Goal: Transaction & Acquisition: Obtain resource

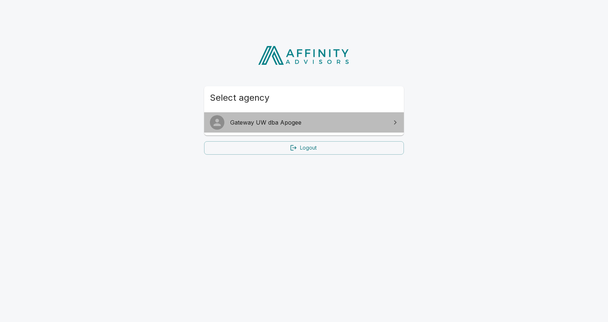
click at [247, 121] on span "Gateway UW dba Apogee" at bounding box center [308, 122] width 156 height 9
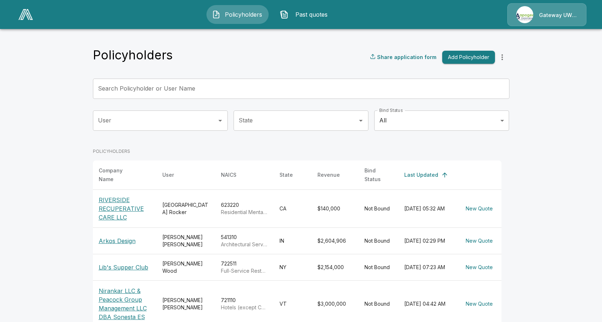
click at [111, 208] on p "RIVERSIDE RECUPERATIVE CARE LLC" at bounding box center [125, 208] width 52 height 26
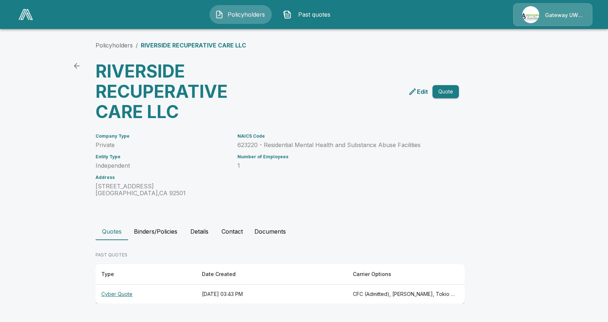
click at [422, 90] on p "Edit" at bounding box center [422, 91] width 11 height 9
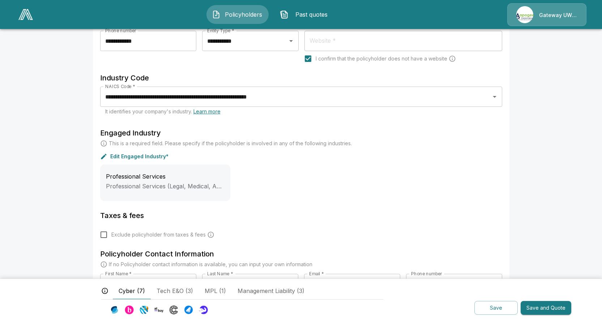
scroll to position [172, 0]
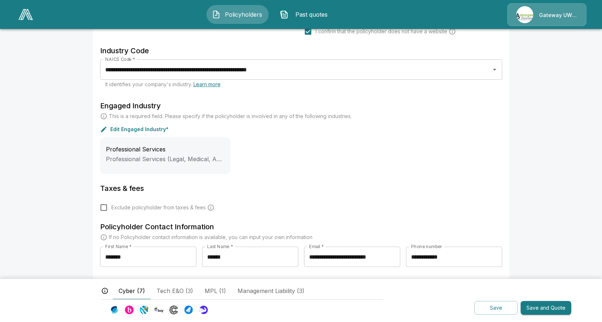
click at [541, 304] on button "Save and Quote" at bounding box center [546, 308] width 51 height 14
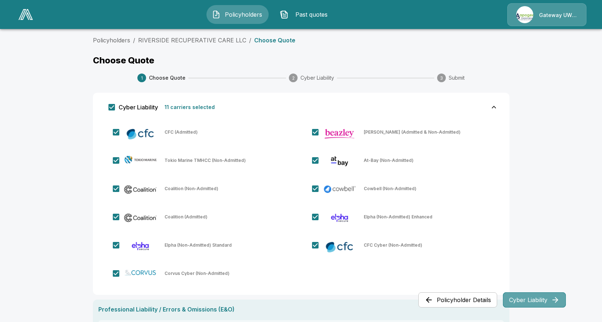
click at [557, 300] on icon "button" at bounding box center [556, 300] width 6 height 6
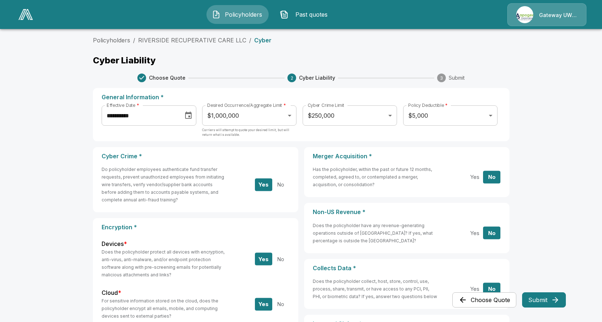
click at [292, 118] on body "**********" at bounding box center [301, 312] width 602 height 624
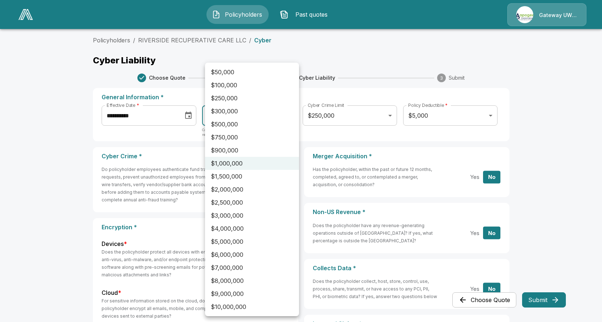
click at [243, 190] on li "$2,000,000" at bounding box center [252, 189] width 94 height 13
type input "*******"
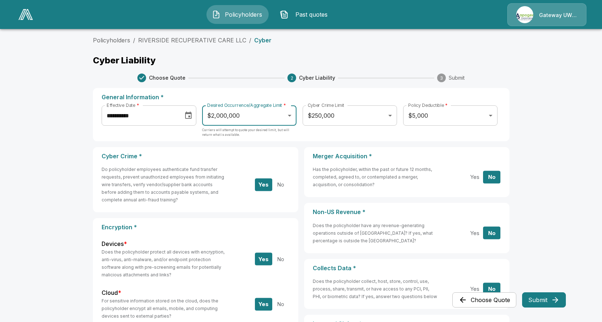
click at [539, 299] on button "Submit" at bounding box center [544, 299] width 44 height 15
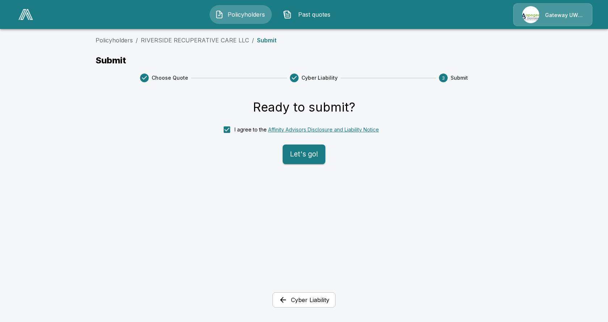
click at [310, 156] on button "Let's go!" at bounding box center [304, 154] width 43 height 20
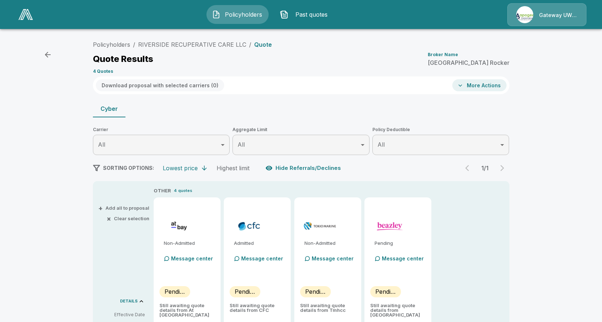
type input "*******"
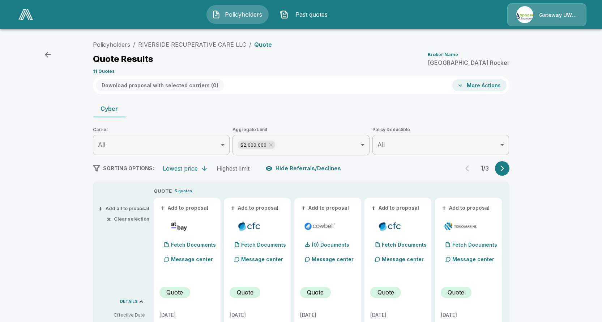
click at [506, 165] on icon "button" at bounding box center [502, 168] width 7 height 7
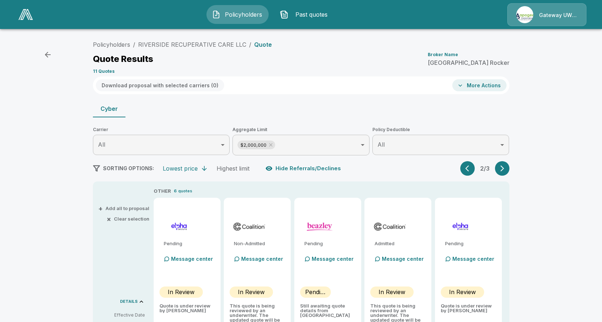
scroll to position [81, 0]
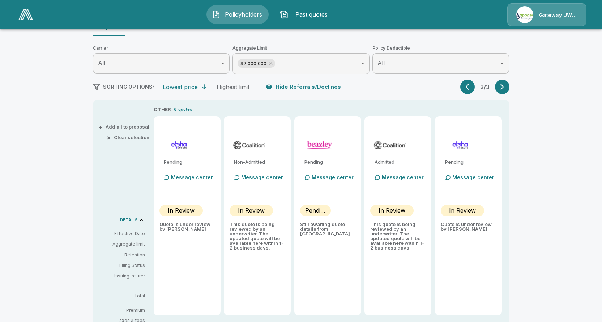
click at [468, 85] on icon "button" at bounding box center [469, 86] width 7 height 7
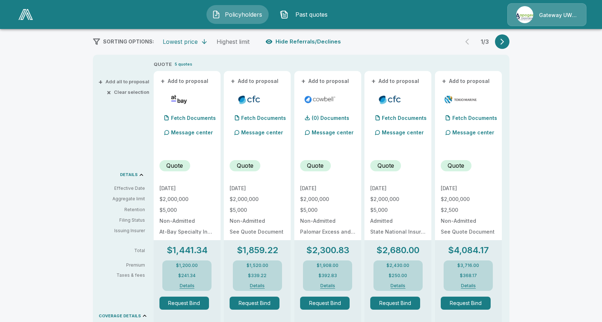
scroll to position [136, 0]
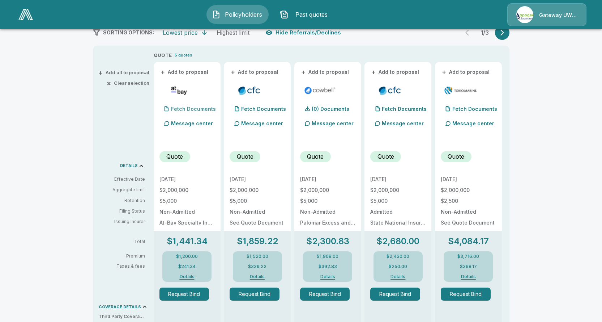
click at [180, 106] on p "Fetch Documents" at bounding box center [193, 108] width 45 height 5
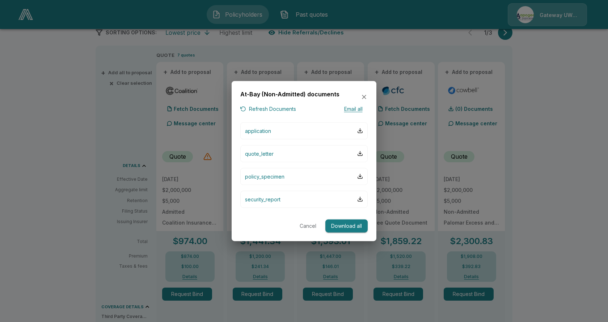
click at [355, 226] on button "Download all" at bounding box center [346, 225] width 42 height 13
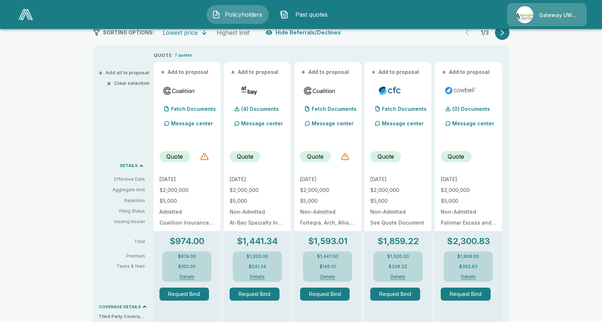
click at [575, 132] on div "Policyholders / RIVERSIDE RECUPERATIVE CARE LLC / Quote Quote Results Broker Na…" at bounding box center [301, 240] width 602 height 683
click at [199, 107] on p "Fetch Documents" at bounding box center [193, 108] width 45 height 5
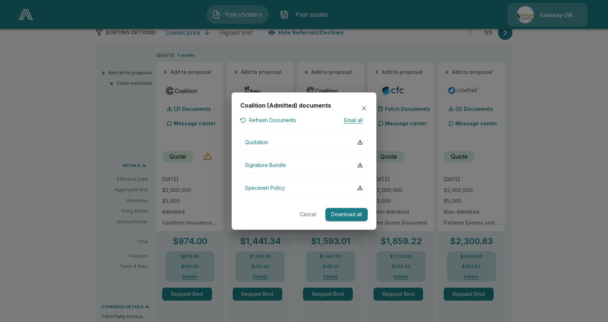
click at [352, 212] on button "Download all" at bounding box center [346, 214] width 42 height 13
